Goal: Find specific page/section: Find specific page/section

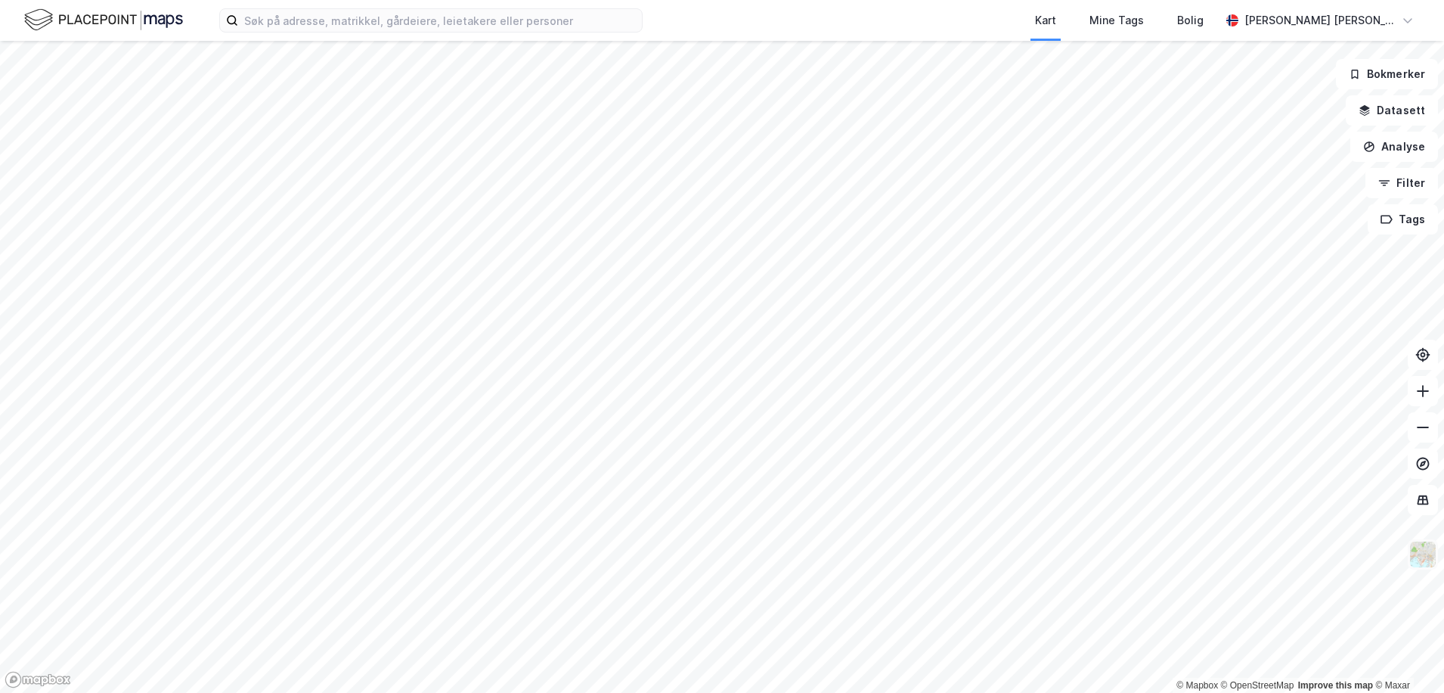
click at [1436, 556] on img at bounding box center [1423, 554] width 29 height 29
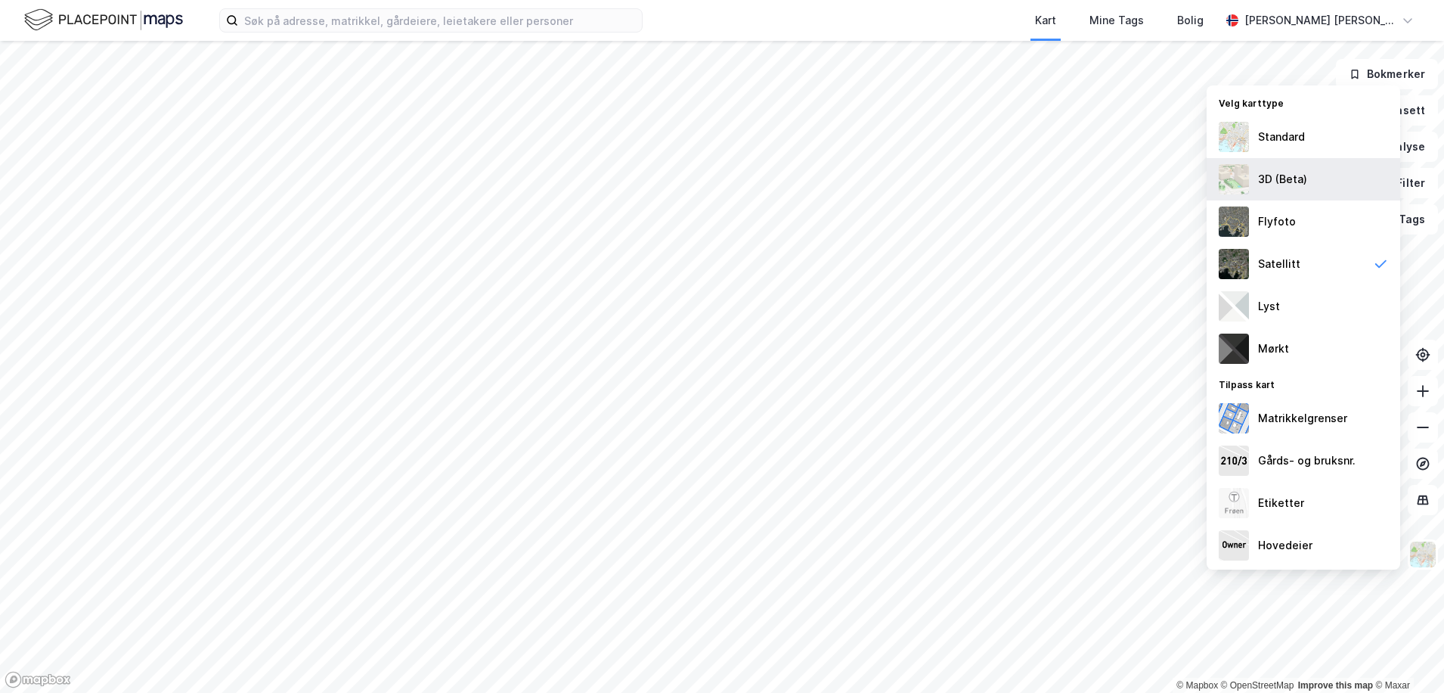
click at [1294, 184] on div "3D (Beta)" at bounding box center [1282, 179] width 49 height 18
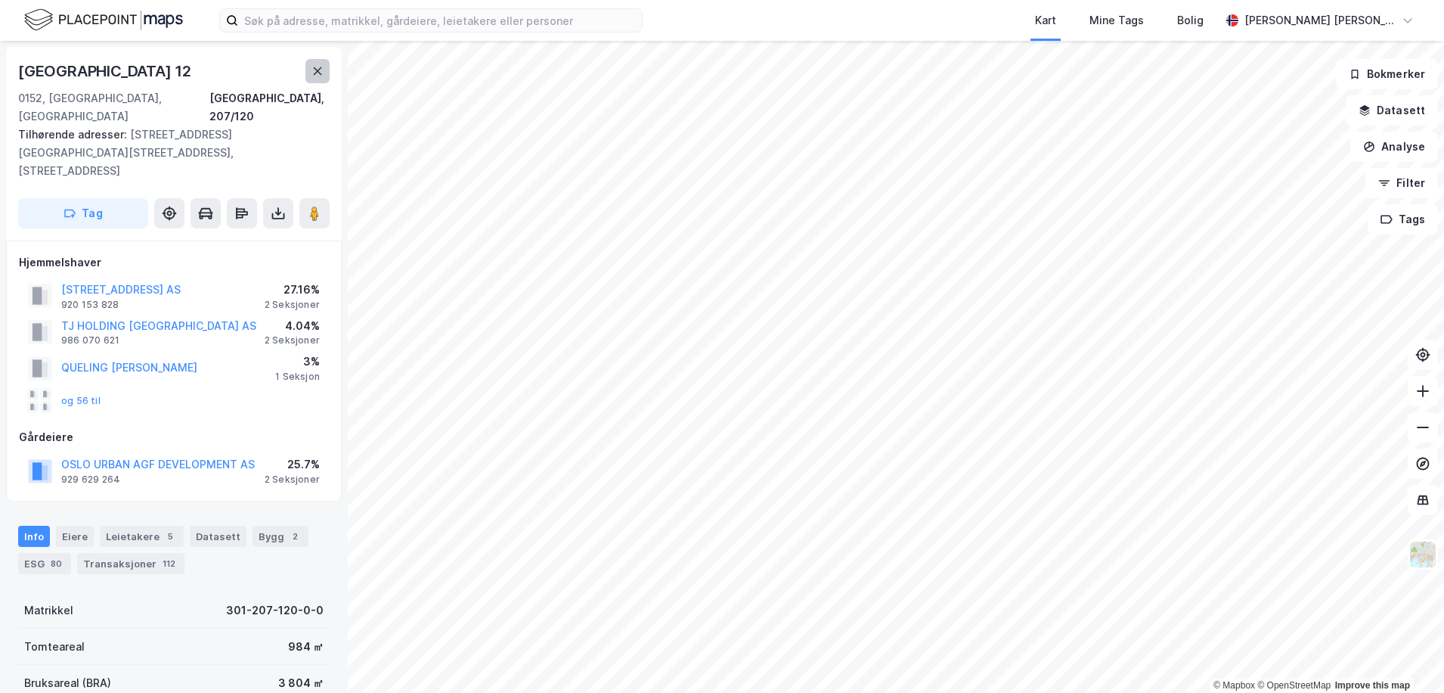
click at [311, 72] on icon at bounding box center [317, 71] width 12 height 12
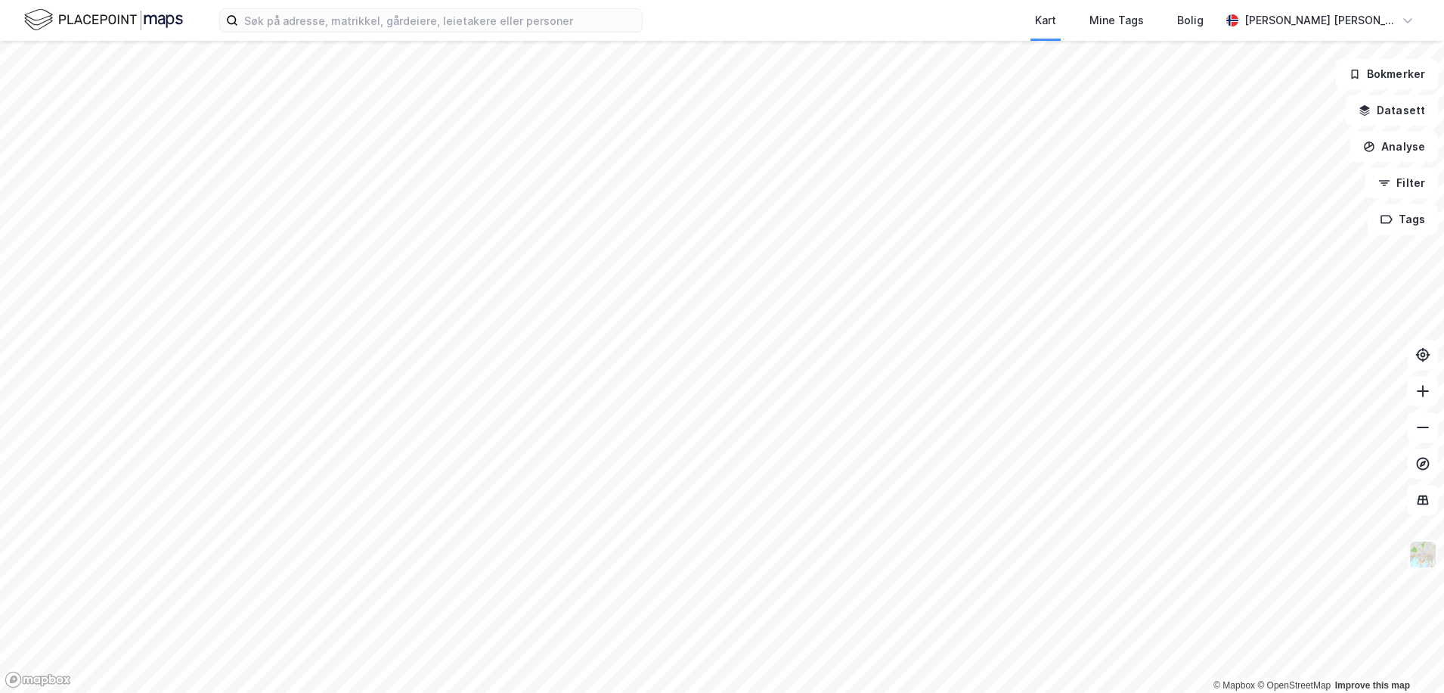
click at [1427, 547] on img at bounding box center [1423, 554] width 29 height 29
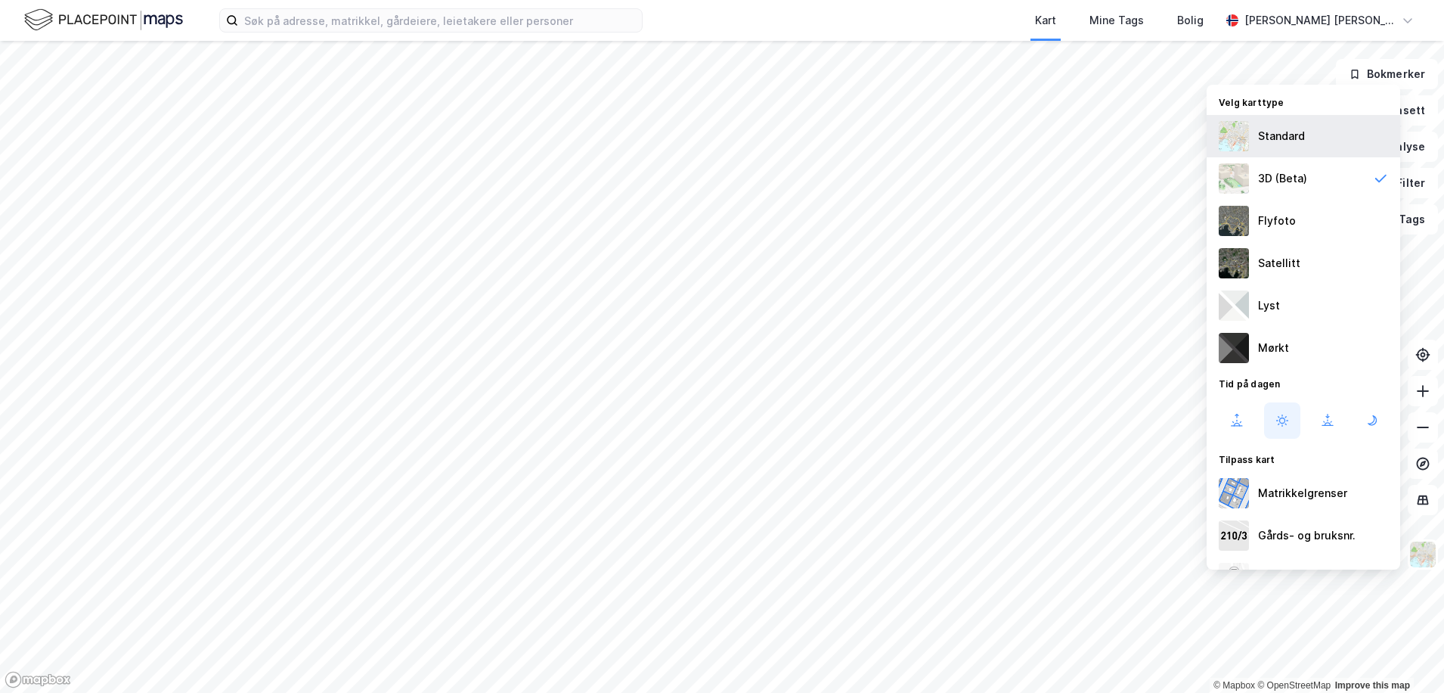
click at [1288, 132] on div "Standard" at bounding box center [1281, 136] width 47 height 18
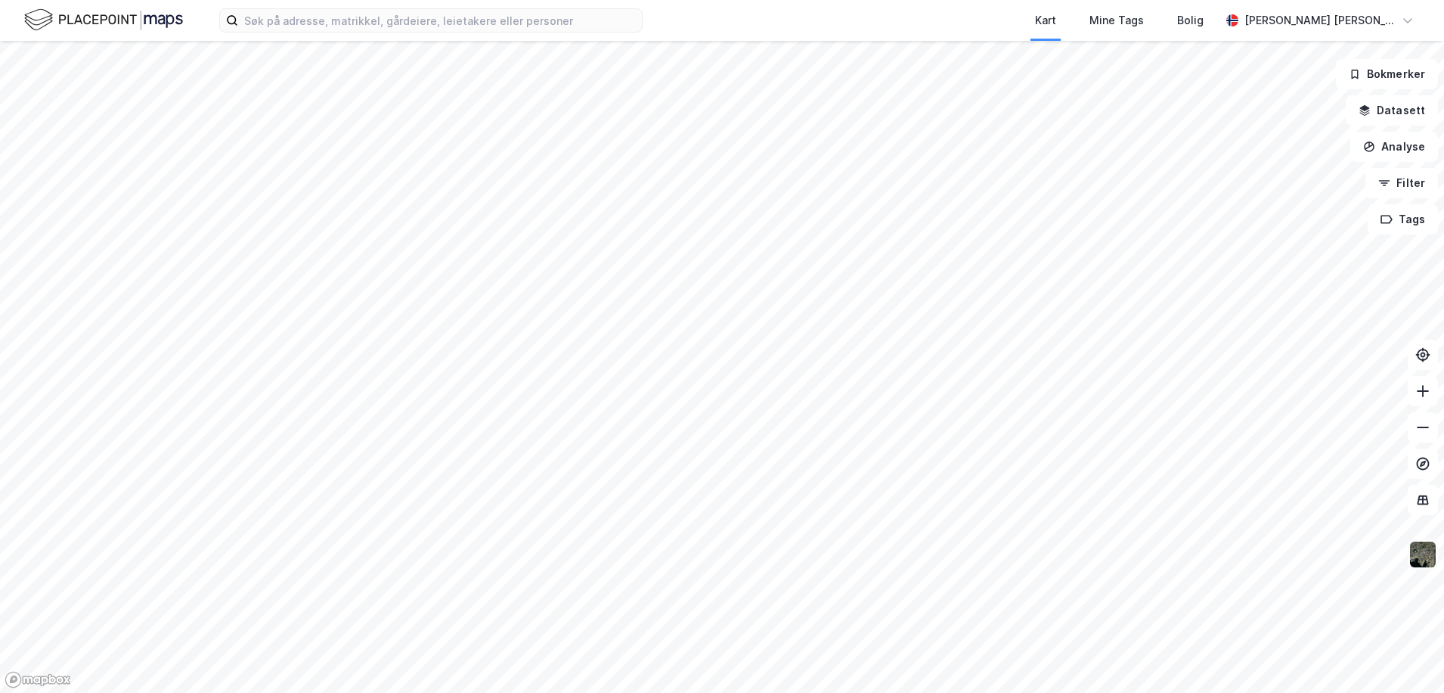
click at [1425, 567] on img at bounding box center [1423, 554] width 29 height 29
click at [831, 35] on div "Kart Mine Tags Bolig" at bounding box center [967, 20] width 505 height 41
